Goal: Find specific page/section: Find specific page/section

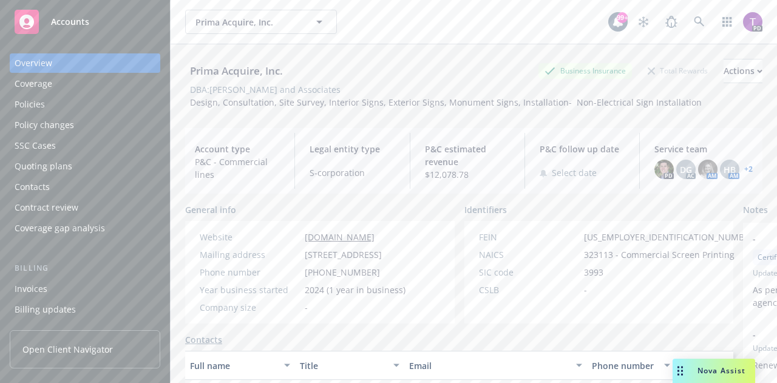
click at [27, 101] on div "Policies" at bounding box center [30, 104] width 30 height 19
